Goal: Navigation & Orientation: Go to known website

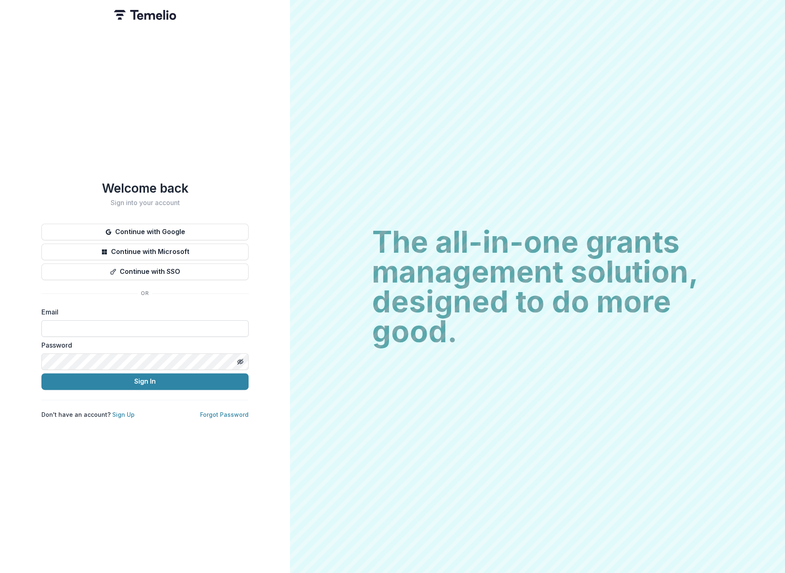
click at [184, 322] on input at bounding box center [144, 328] width 207 height 17
type input "**********"
click at [135, 380] on button "Sign In" at bounding box center [144, 381] width 207 height 17
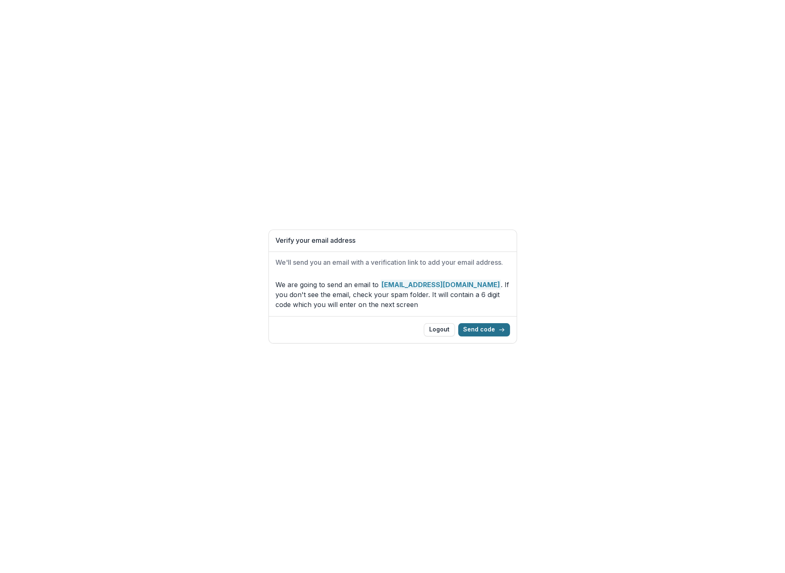
click at [494, 327] on button "Send code" at bounding box center [484, 329] width 52 height 13
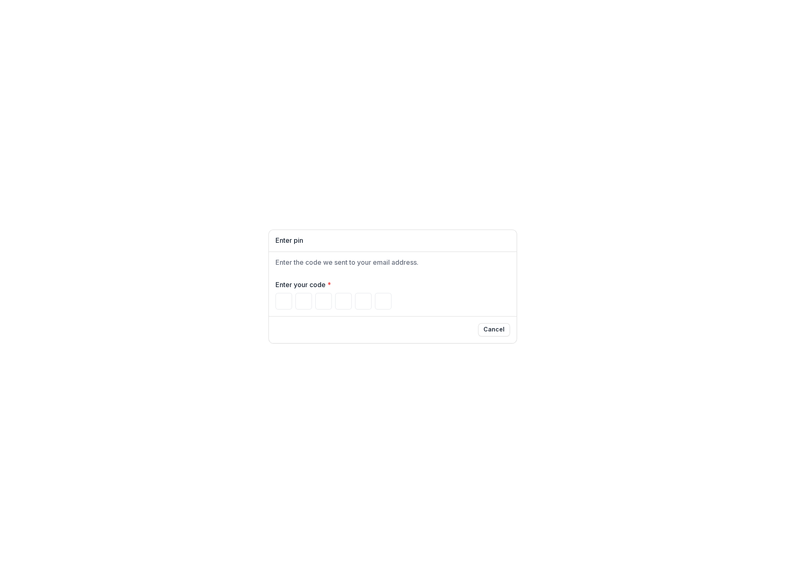
paste input "Please enter your pin code"
type input "*"
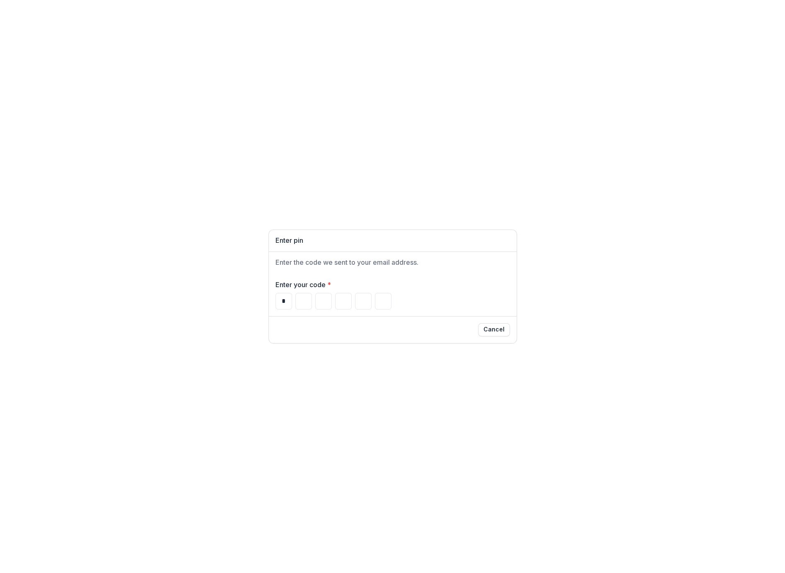
type input "*"
